Goal: Check status: Check status

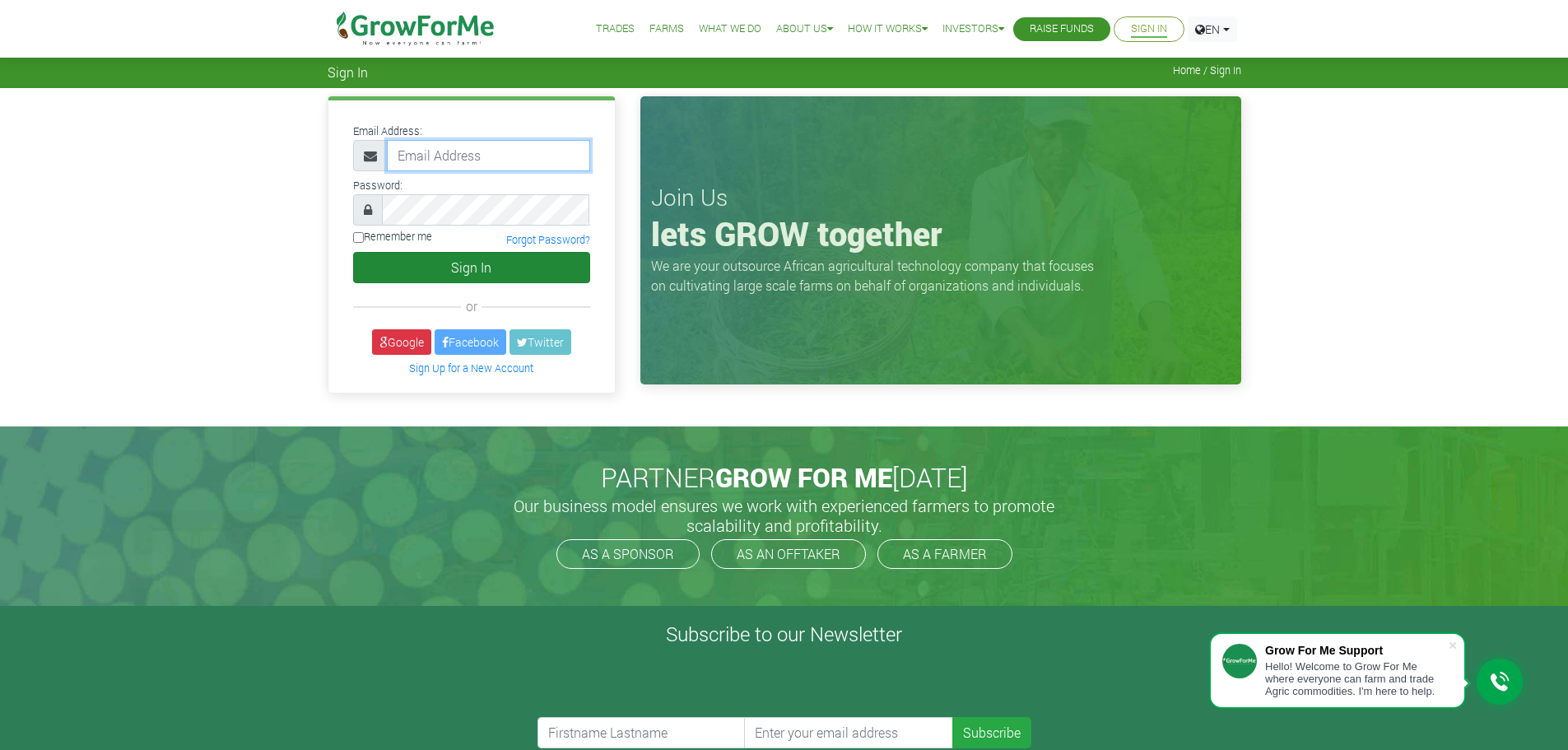
type input "frederickquaye@gmail.com"
click at [472, 265] on button "Sign In" at bounding box center [471, 268] width 237 height 31
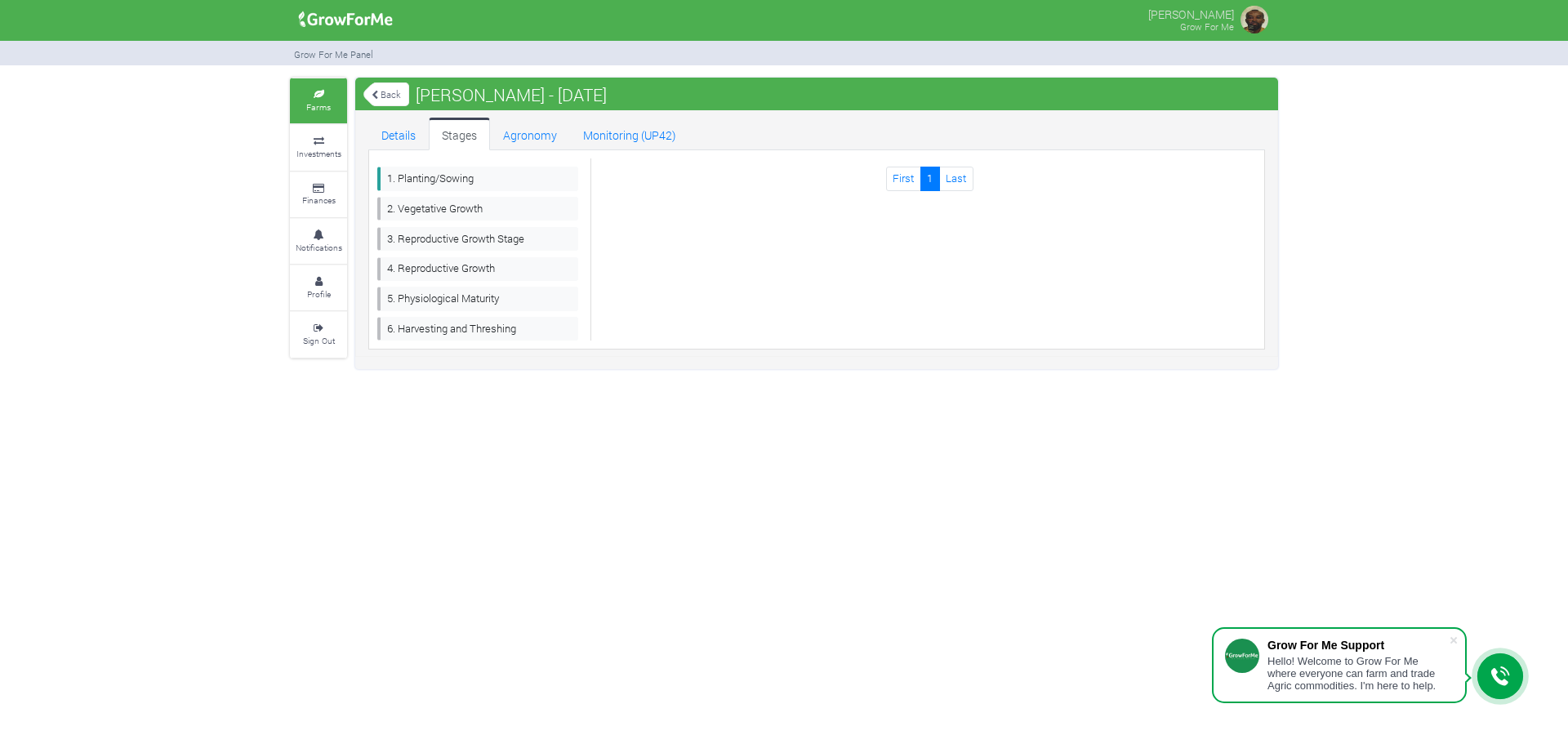
click at [317, 92] on icon at bounding box center [319, 94] width 49 height 8
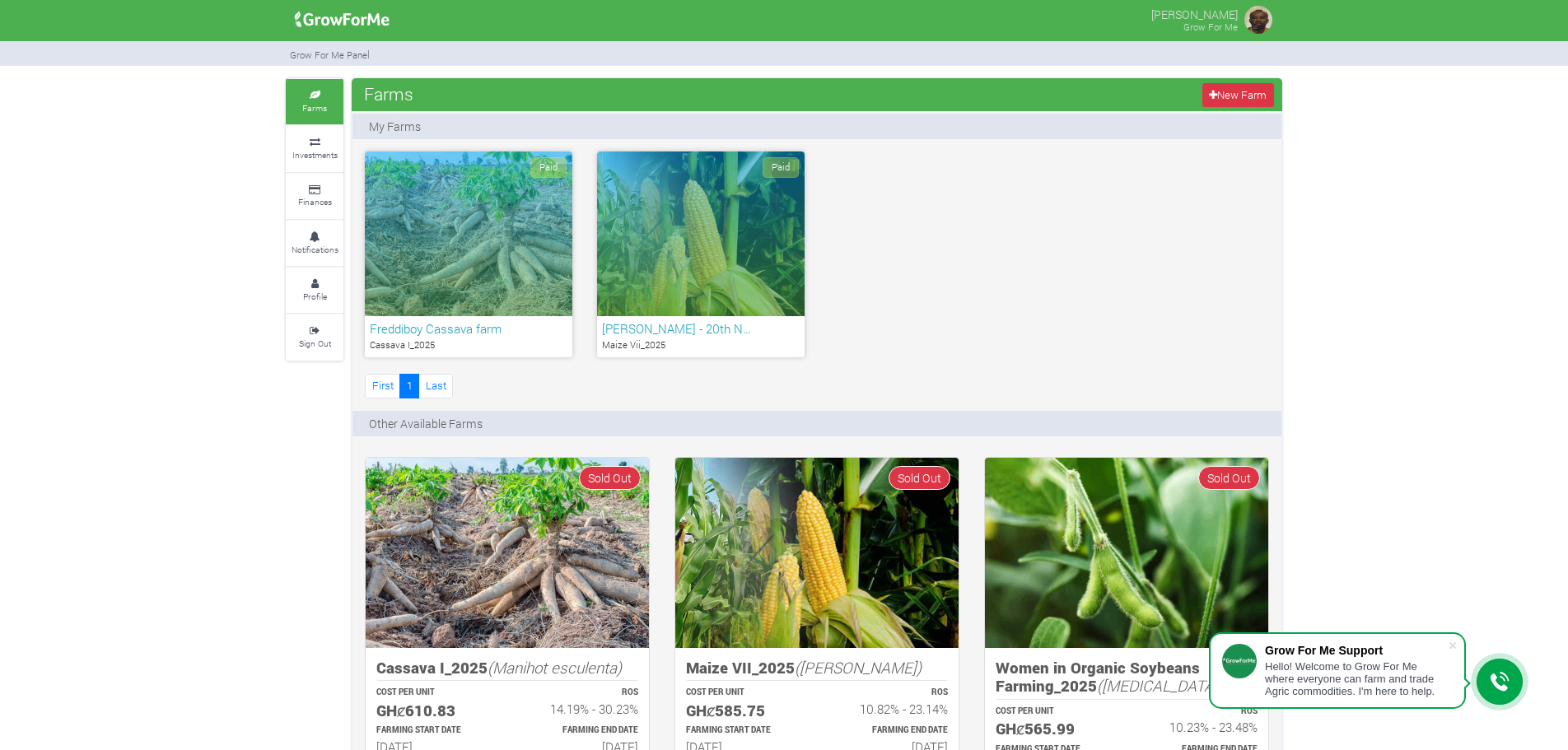
click at [442, 237] on div "Paid" at bounding box center [469, 233] width 208 height 165
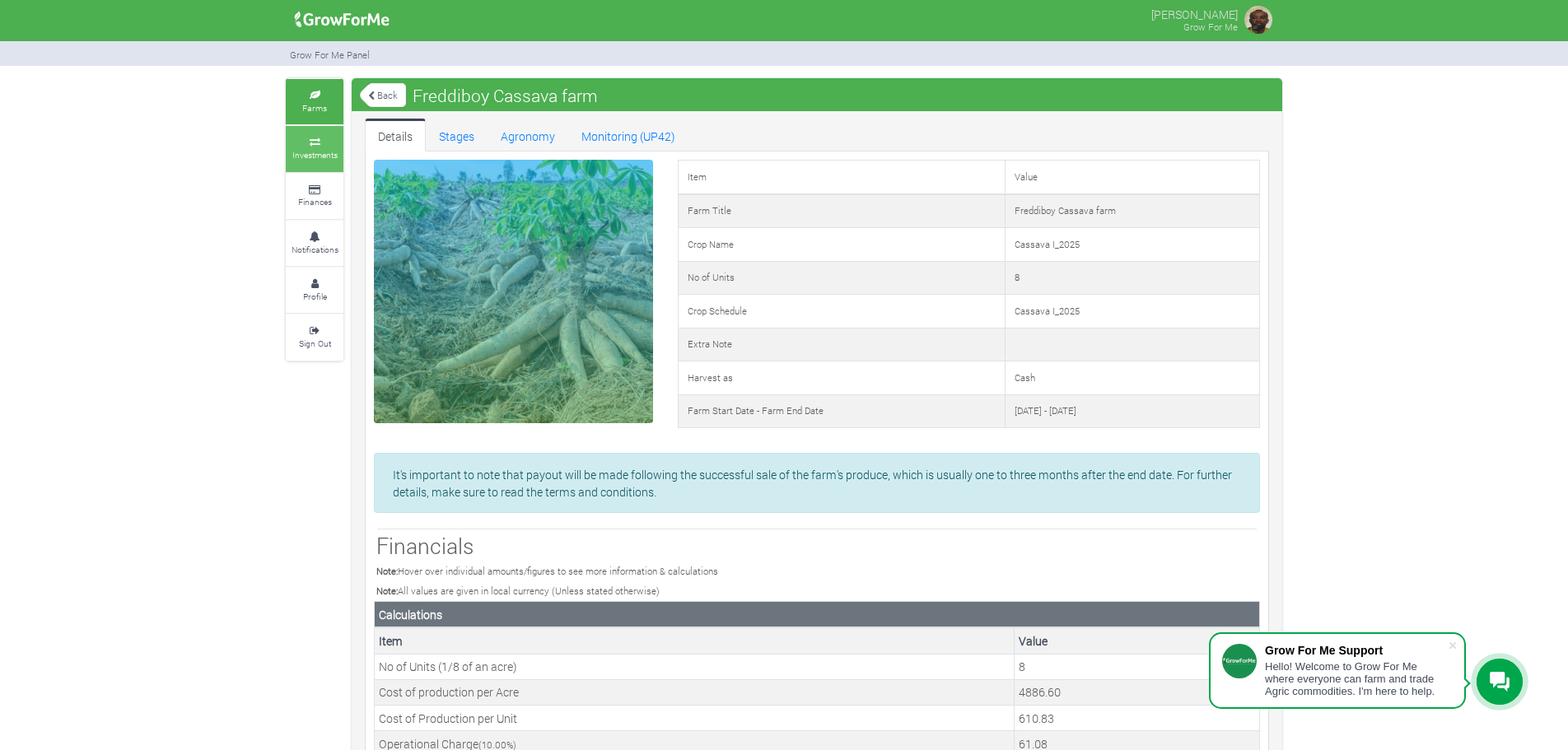
click at [308, 140] on icon at bounding box center [314, 142] width 49 height 8
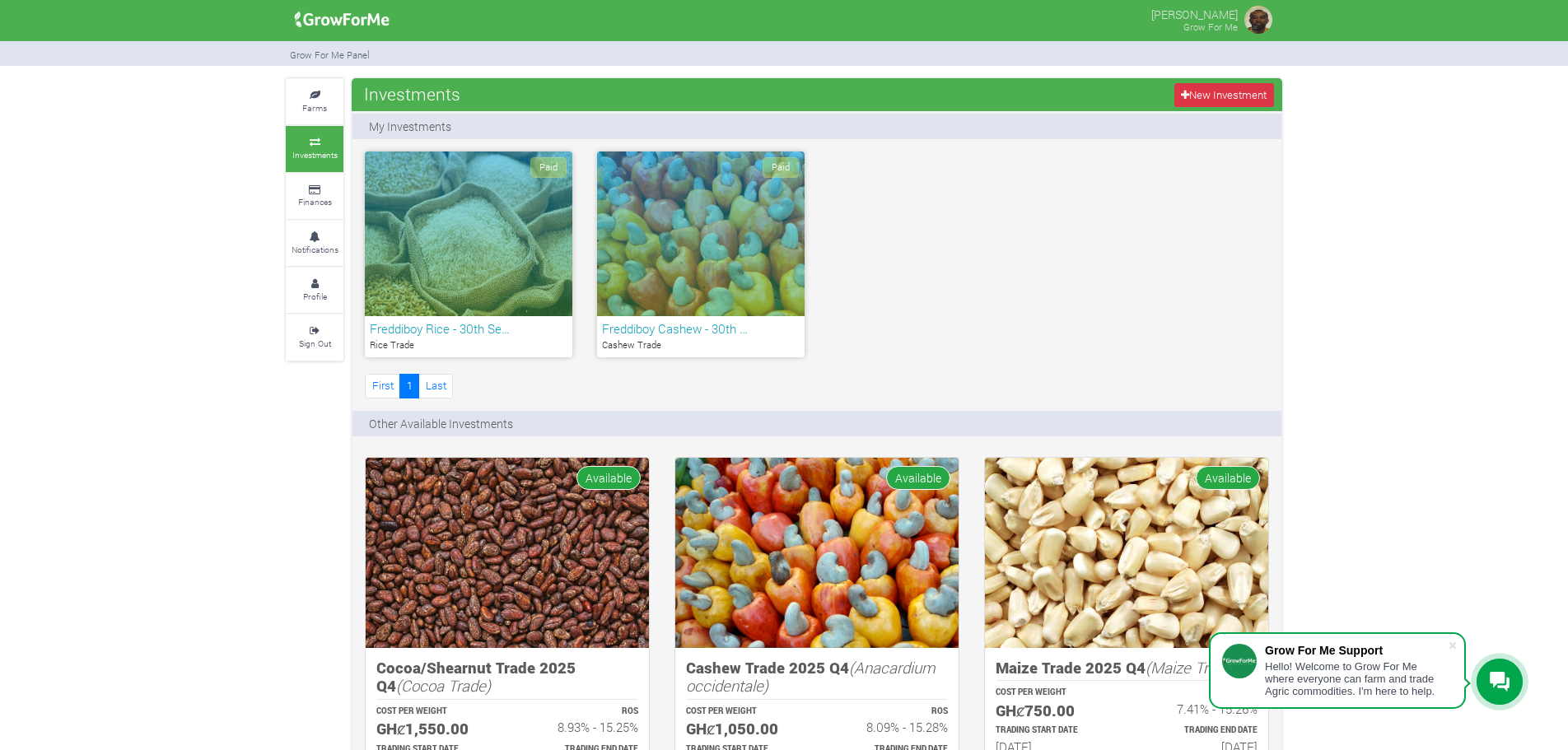
click at [638, 245] on div "Paid" at bounding box center [701, 233] width 208 height 165
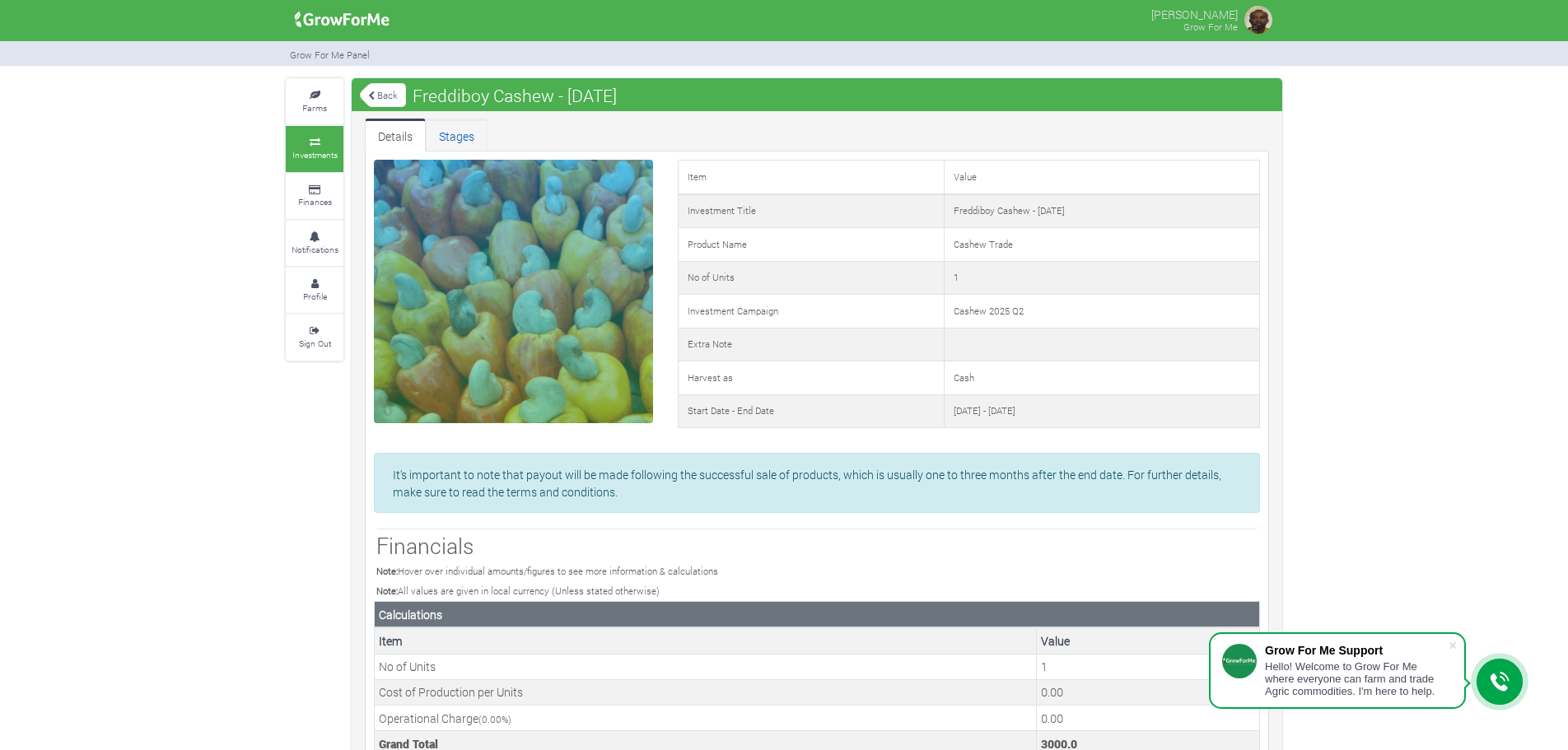
click at [455, 134] on link "Stages" at bounding box center [457, 135] width 62 height 33
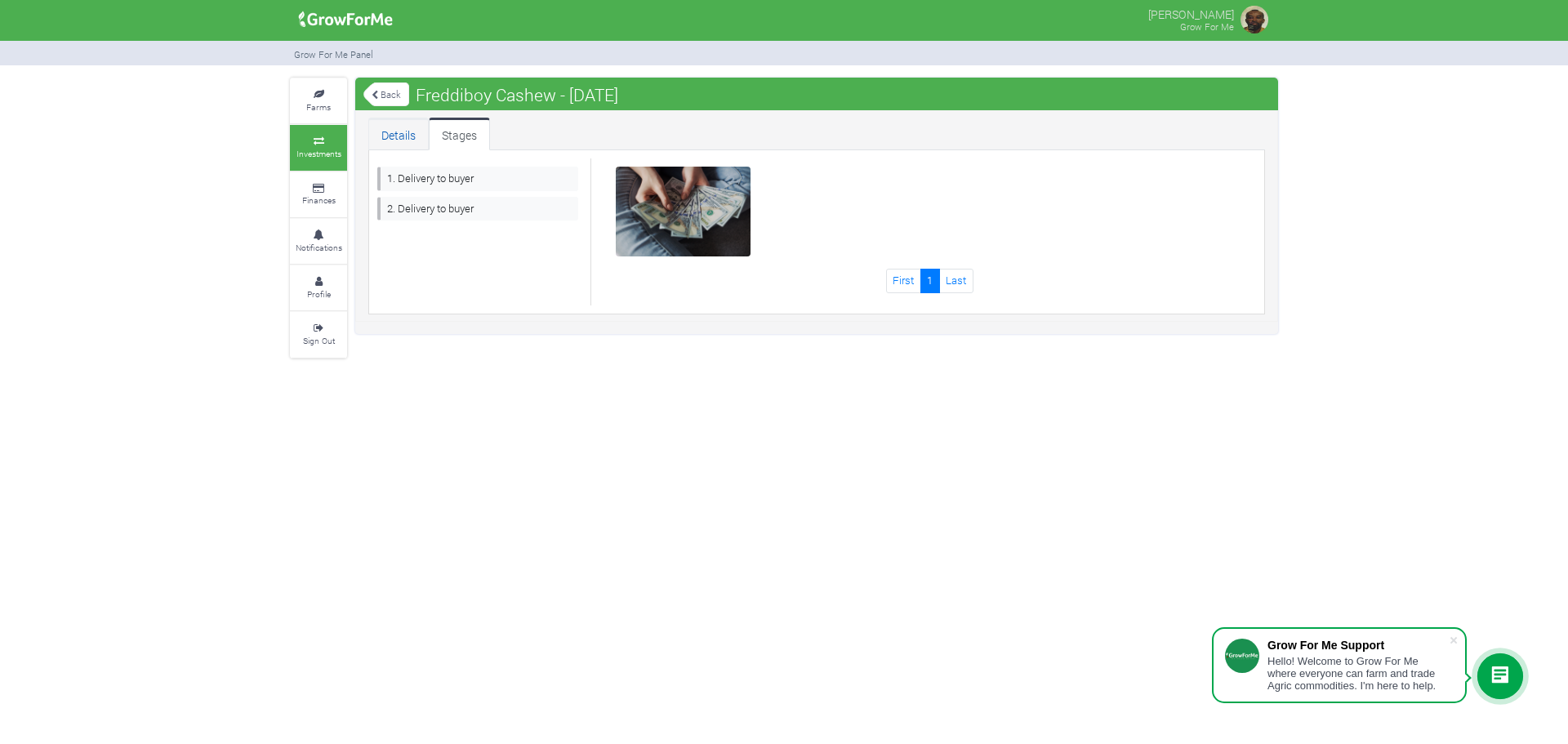
click at [396, 133] on link "Details" at bounding box center [398, 134] width 60 height 33
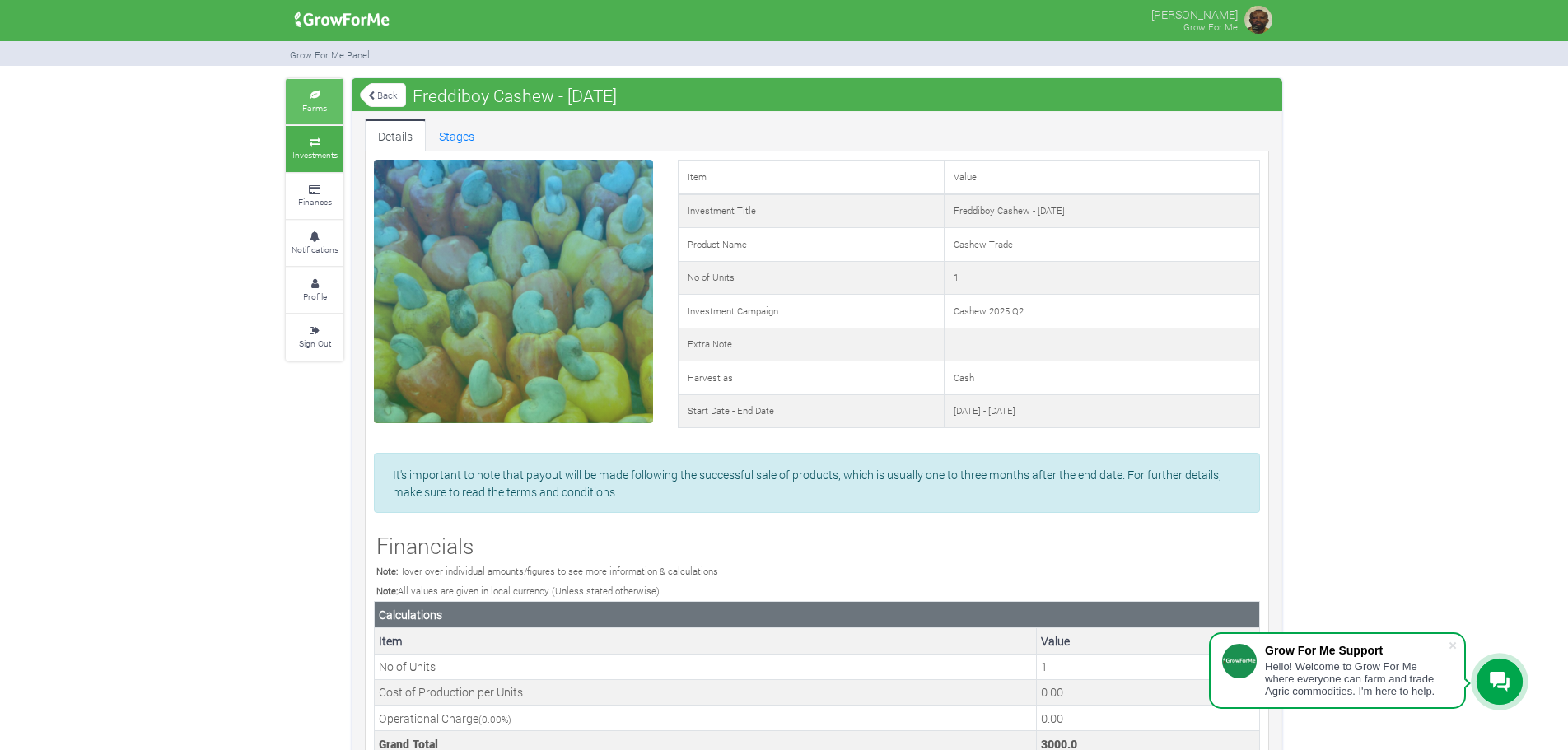
click at [316, 106] on small "Farms" at bounding box center [314, 107] width 25 height 12
